Goal: Find specific page/section: Find specific page/section

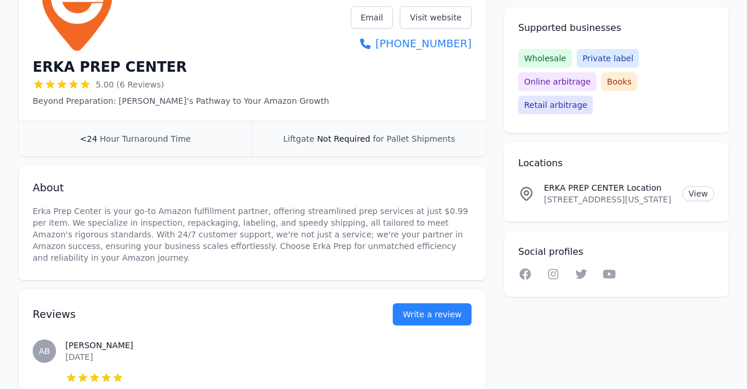
scroll to position [118, 0]
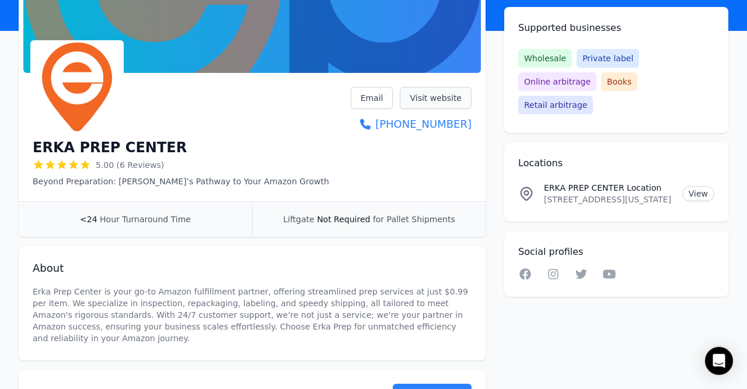
click at [429, 104] on link "Visit website" at bounding box center [436, 98] width 72 height 22
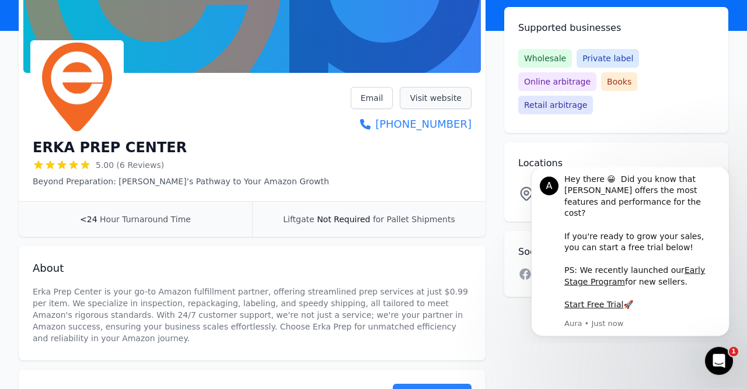
scroll to position [0, 0]
click at [606, 156] on h2 "Locations" at bounding box center [616, 163] width 196 height 14
click at [696, 168] on html "A Hey there 😀 Did you know that [PERSON_NAME] offers the most features and perf…" at bounding box center [630, 169] width 233 height 5
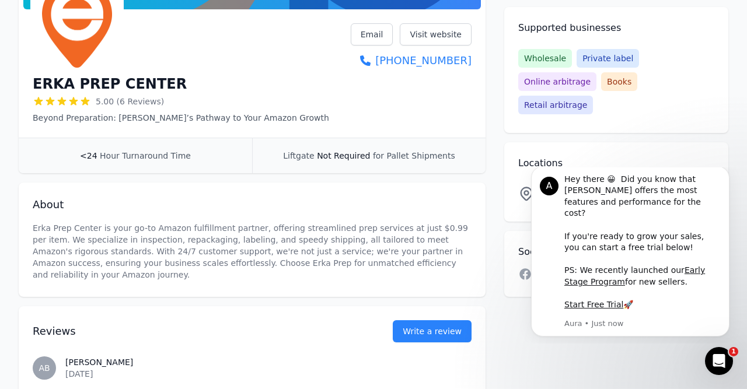
click at [697, 172] on html "A Hey there 😀 Did you know that [PERSON_NAME] offers the most features and perf…" at bounding box center [630, 169] width 233 height 5
click at [730, 177] on button "Dismiss notification" at bounding box center [725, 169] width 15 height 15
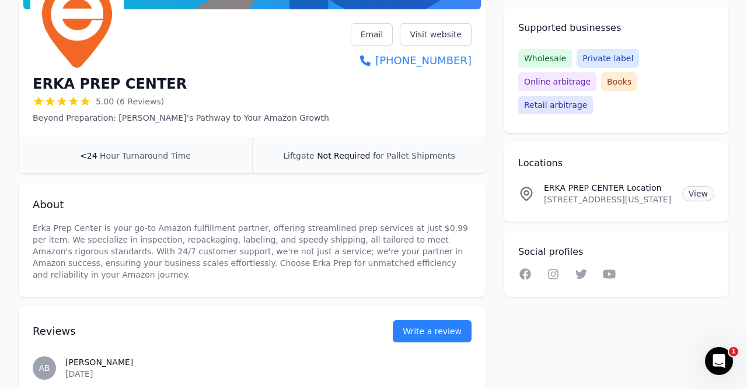
click at [704, 186] on link "View" at bounding box center [698, 193] width 32 height 15
click at [49, 86] on h1 "ERKA PREP CENTER" at bounding box center [110, 84] width 154 height 19
